Goal: Information Seeking & Learning: Check status

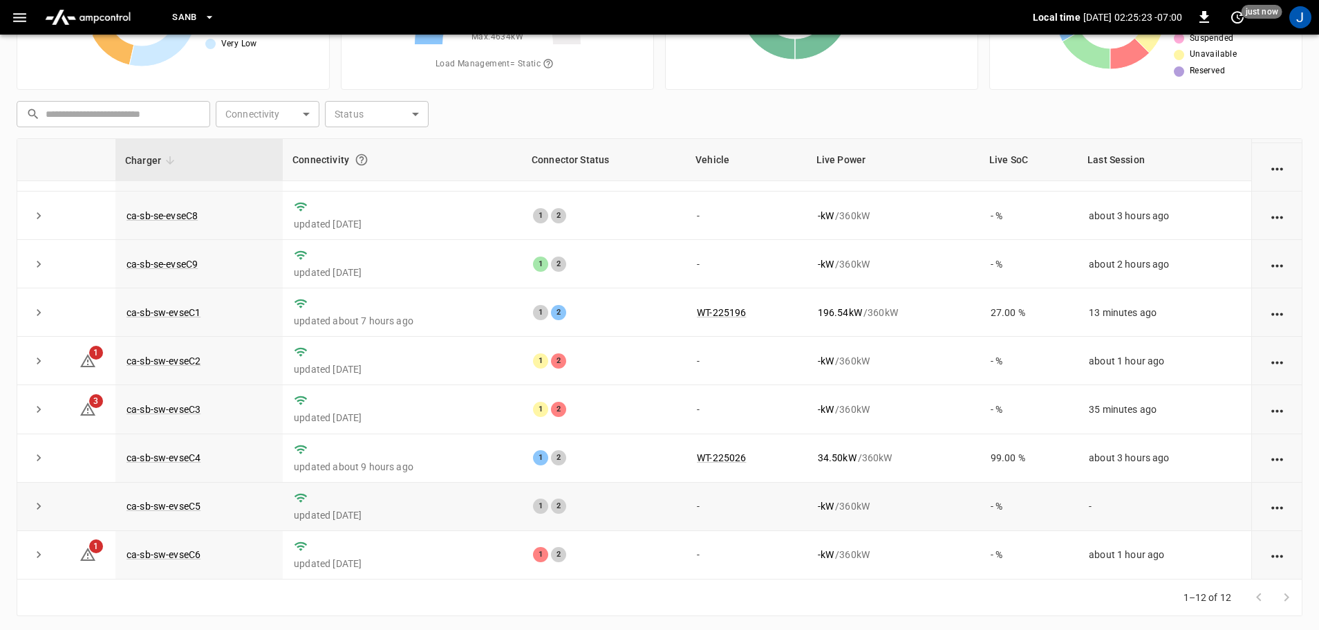
scroll to position [140, 0]
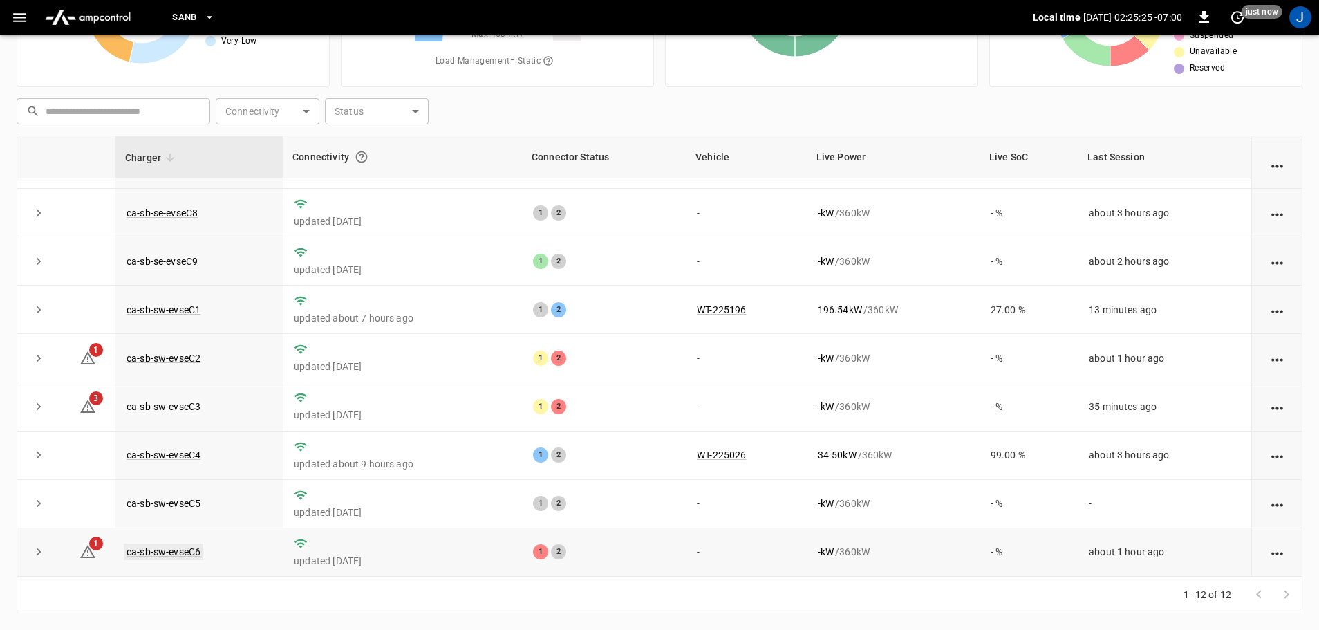
click at [184, 551] on link "ca-sb-sw-evseC6" at bounding box center [164, 551] width 80 height 17
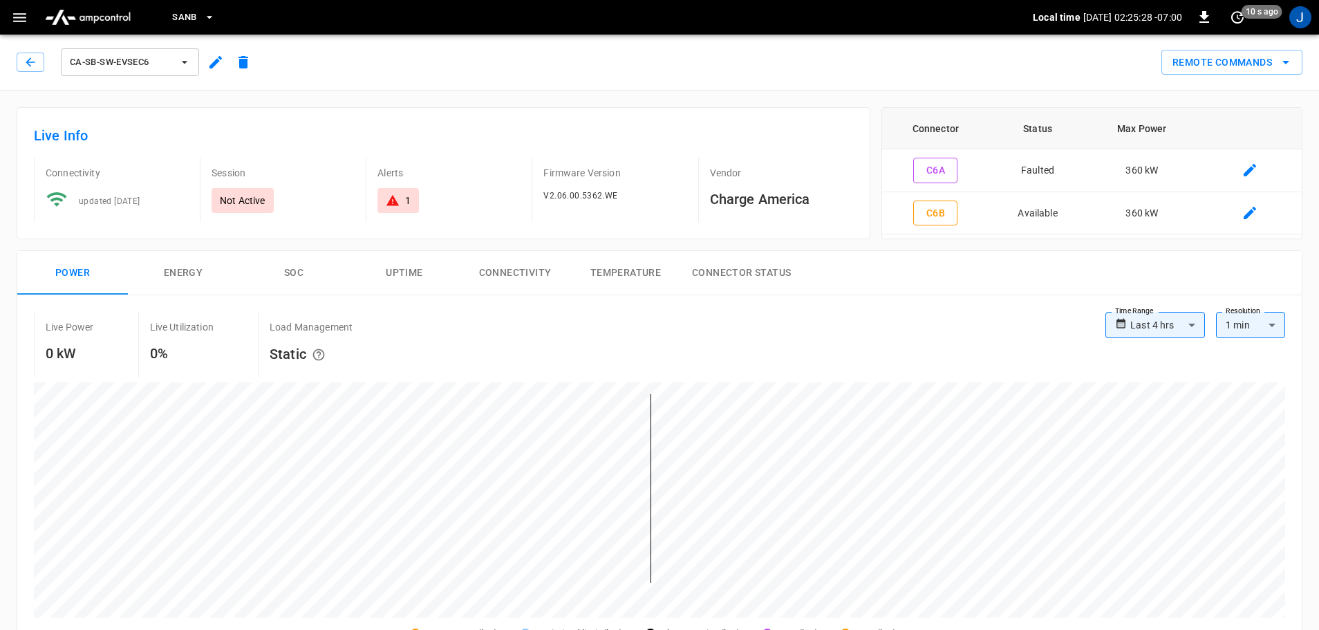
click at [30, 51] on div "ca-sb-sw-evseC6" at bounding box center [137, 62] width 241 height 33
click at [28, 62] on icon "button" at bounding box center [31, 62] width 14 height 14
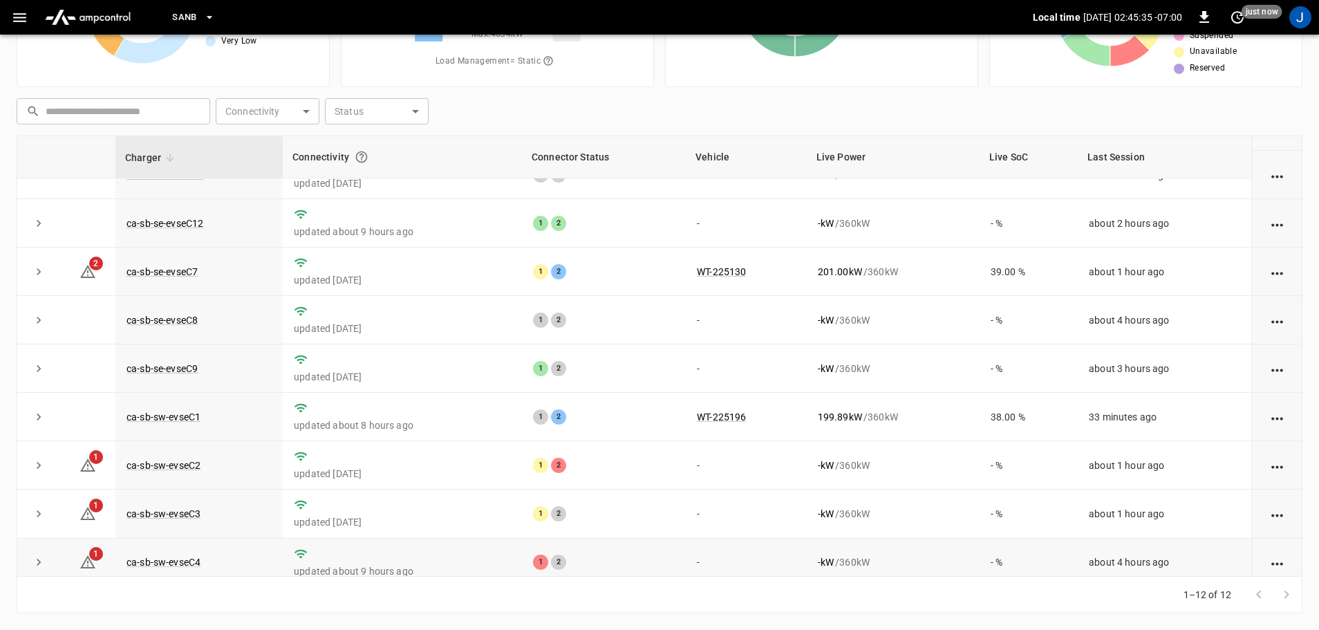
scroll to position [192, 0]
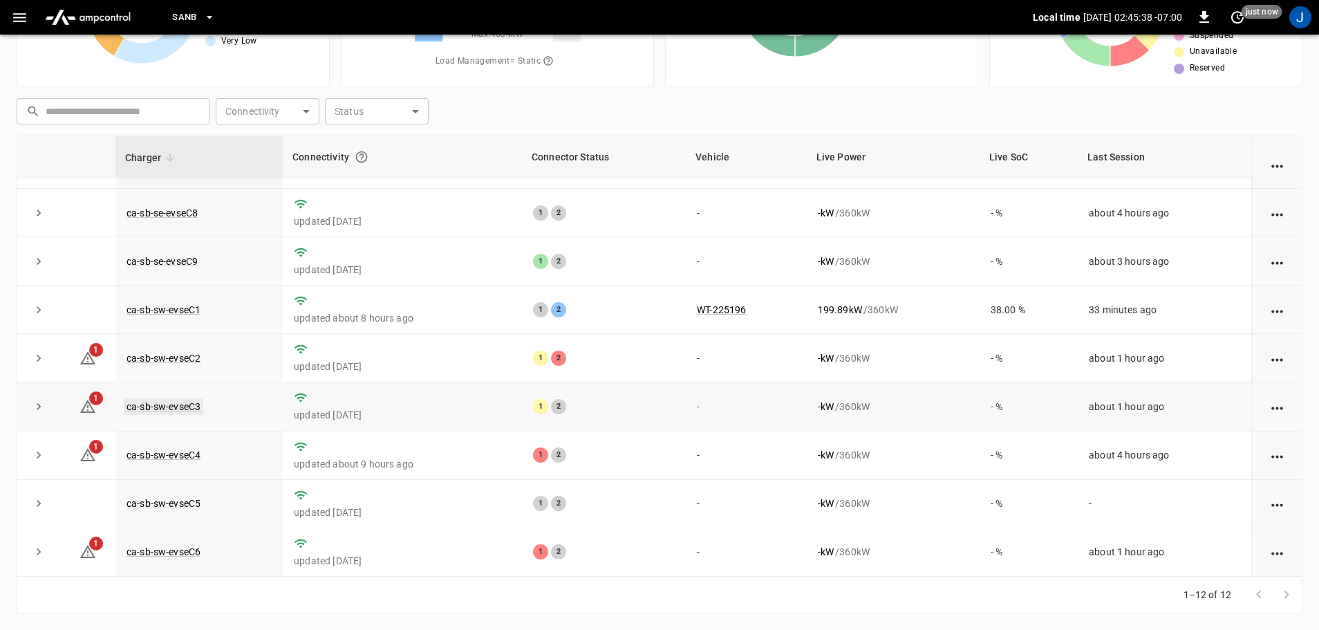
click at [189, 407] on link "ca-sb-sw-evseC3" at bounding box center [164, 406] width 80 height 17
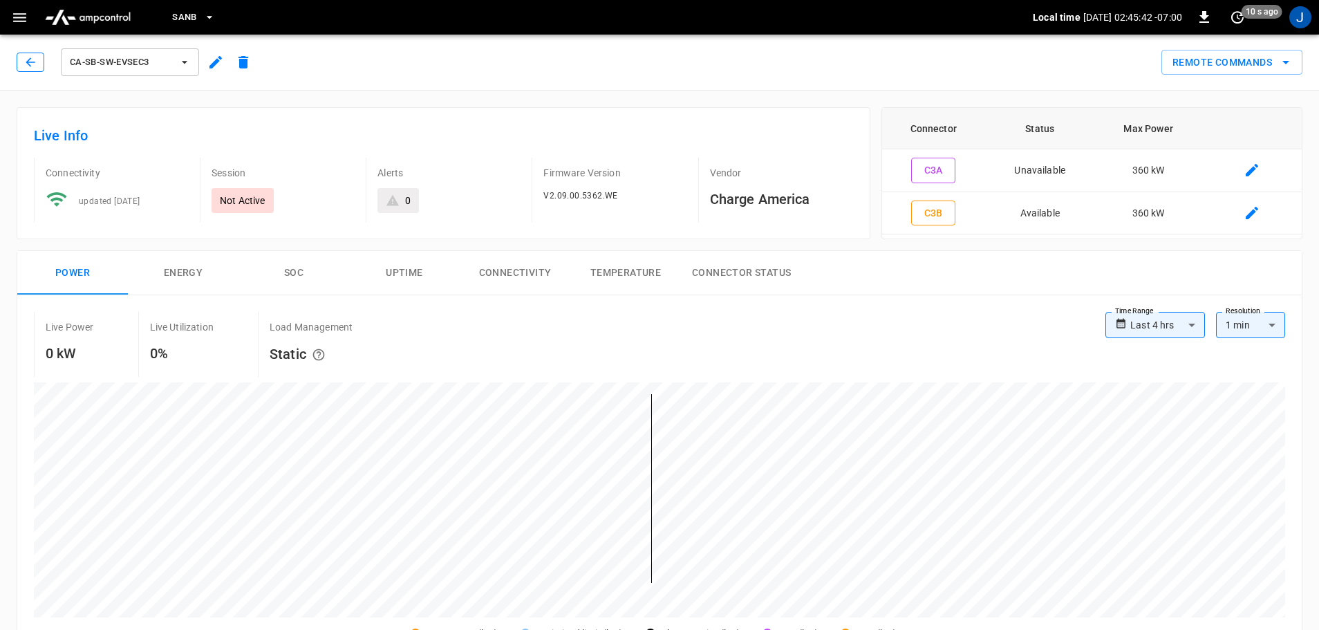
click at [31, 65] on icon "button" at bounding box center [31, 62] width 14 height 14
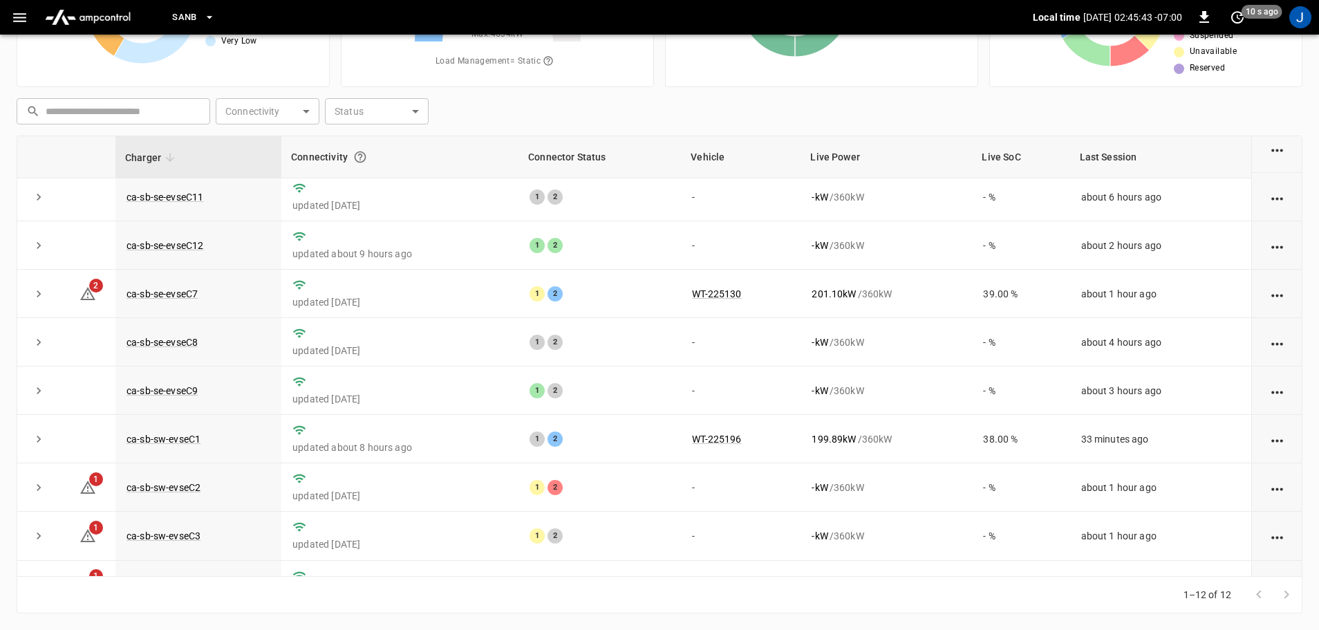
scroll to position [138, 0]
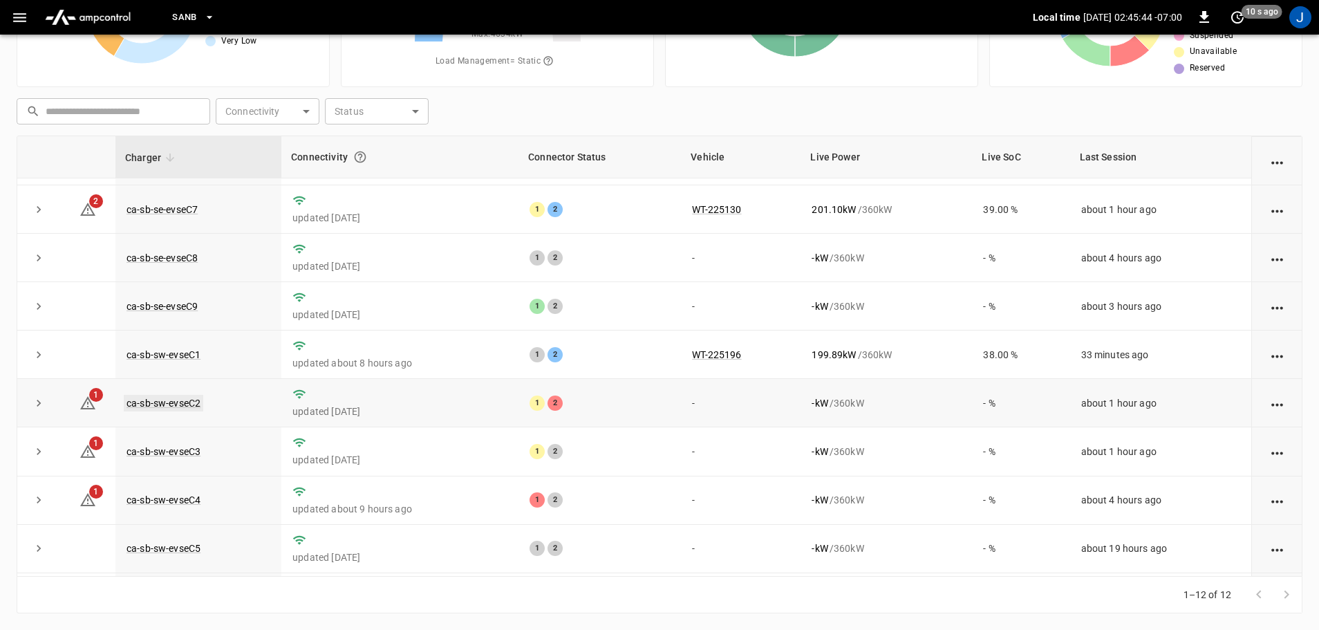
click at [165, 410] on link "ca-sb-sw-evseC2" at bounding box center [164, 403] width 80 height 17
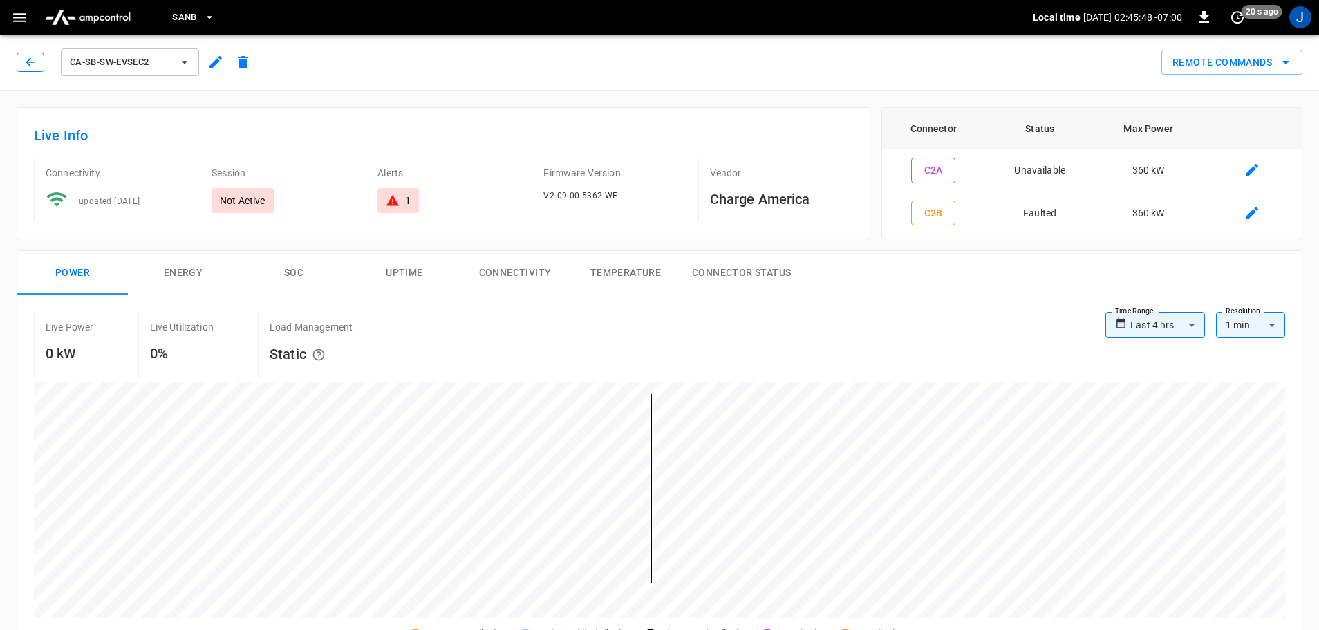
click at [35, 64] on icon "button" at bounding box center [31, 62] width 14 height 14
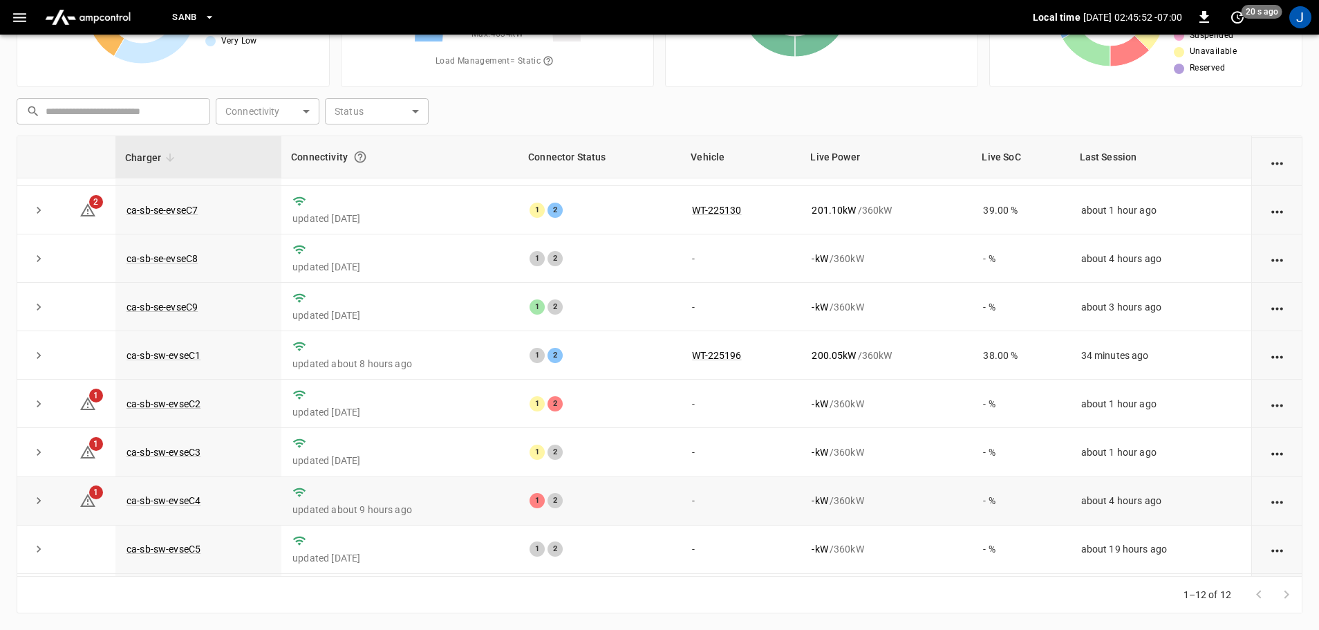
scroll to position [138, 0]
click at [171, 508] on link "ca-sb-sw-evseC4" at bounding box center [164, 500] width 80 height 17
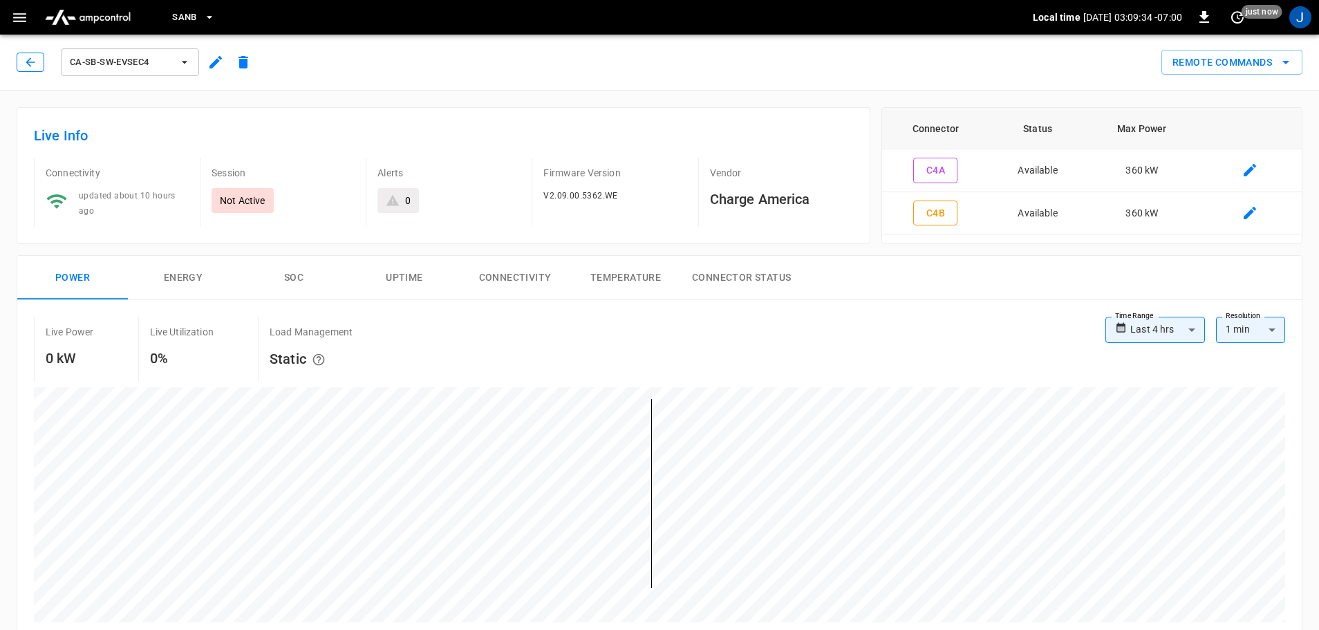
click at [34, 64] on icon "button" at bounding box center [31, 62] width 14 height 14
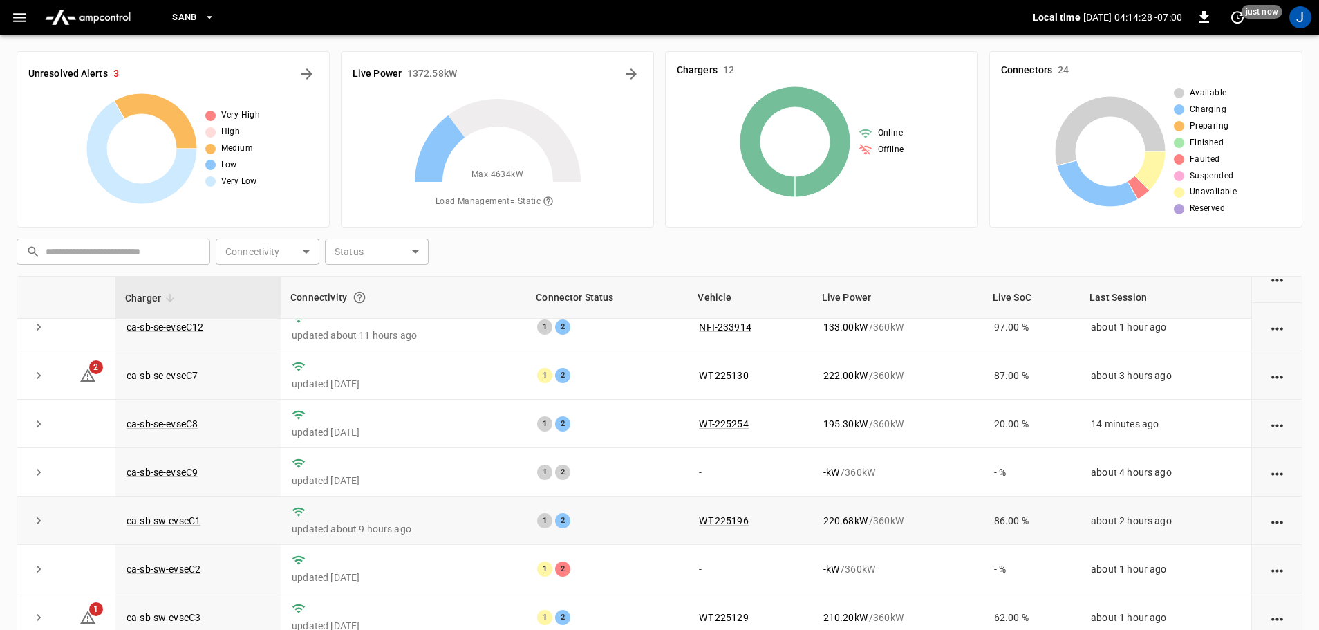
scroll to position [192, 0]
